Goal: Find specific page/section: Find specific page/section

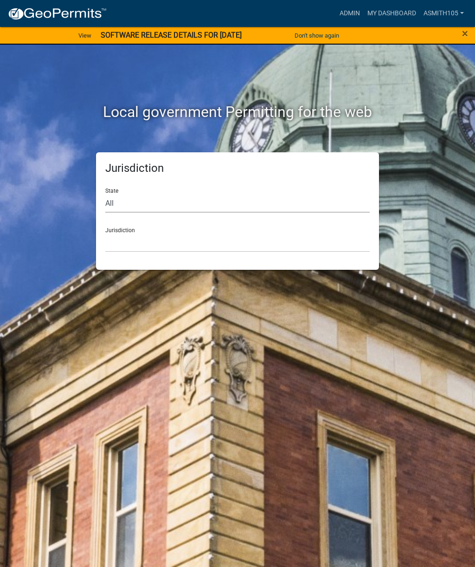
click at [169, 207] on select "All [US_STATE] [US_STATE] [US_STATE] [US_STATE] [US_STATE] [US_STATE] [US_STATE…" at bounding box center [237, 203] width 265 height 19
select select "[US_STATE]"
click at [170, 246] on select "[GEOGRAPHIC_DATA], [US_STATE][PERSON_NAME][GEOGRAPHIC_DATA], [US_STATE][PERSON_…" at bounding box center [237, 242] width 265 height 19
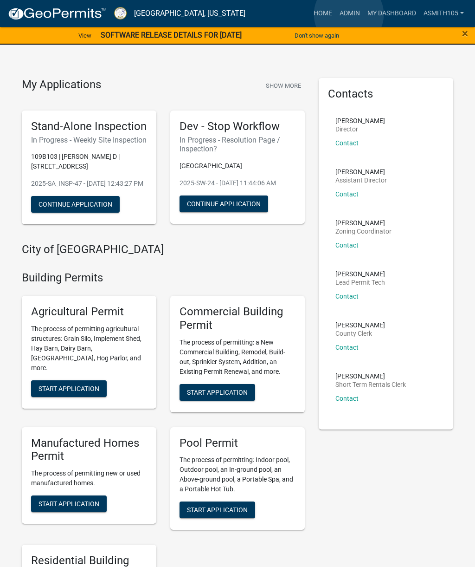
click at [349, 15] on link "Admin" at bounding box center [350, 14] width 28 height 18
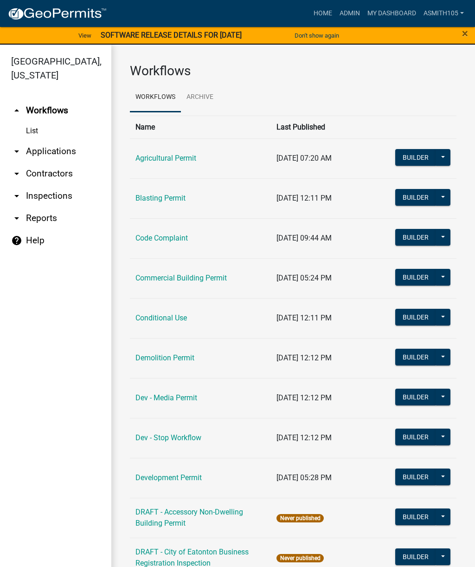
click at [157, 239] on link "Code Complaint" at bounding box center [162, 238] width 52 height 9
